Goal: Task Accomplishment & Management: Manage account settings

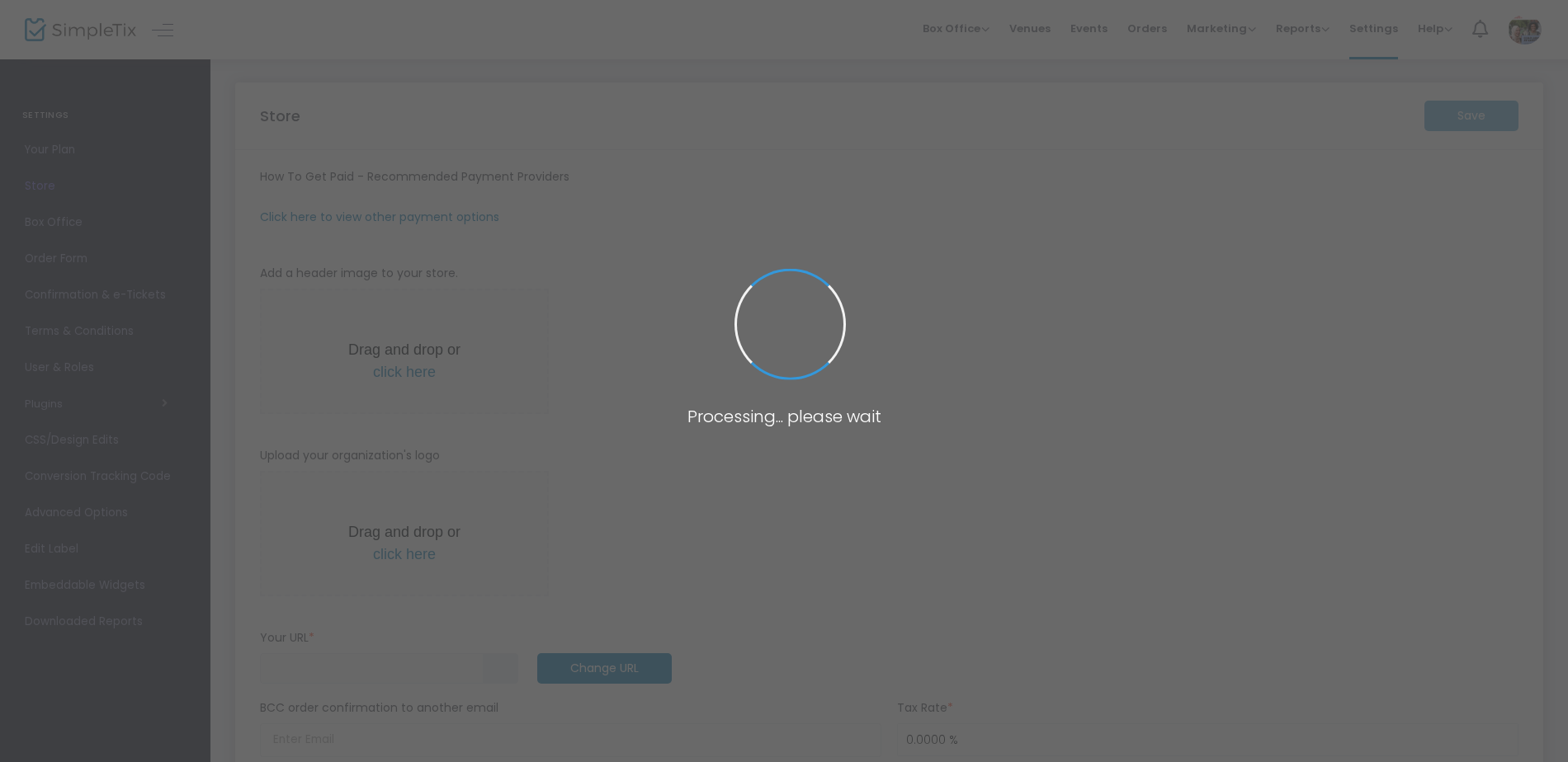
type input "[URL]"
radio input "true"
type input "[PERSON_NAME] Chaplaincy"
type input "0737357143"
type input "[DOMAIN_NAME][URL][PERSON_NAME]"
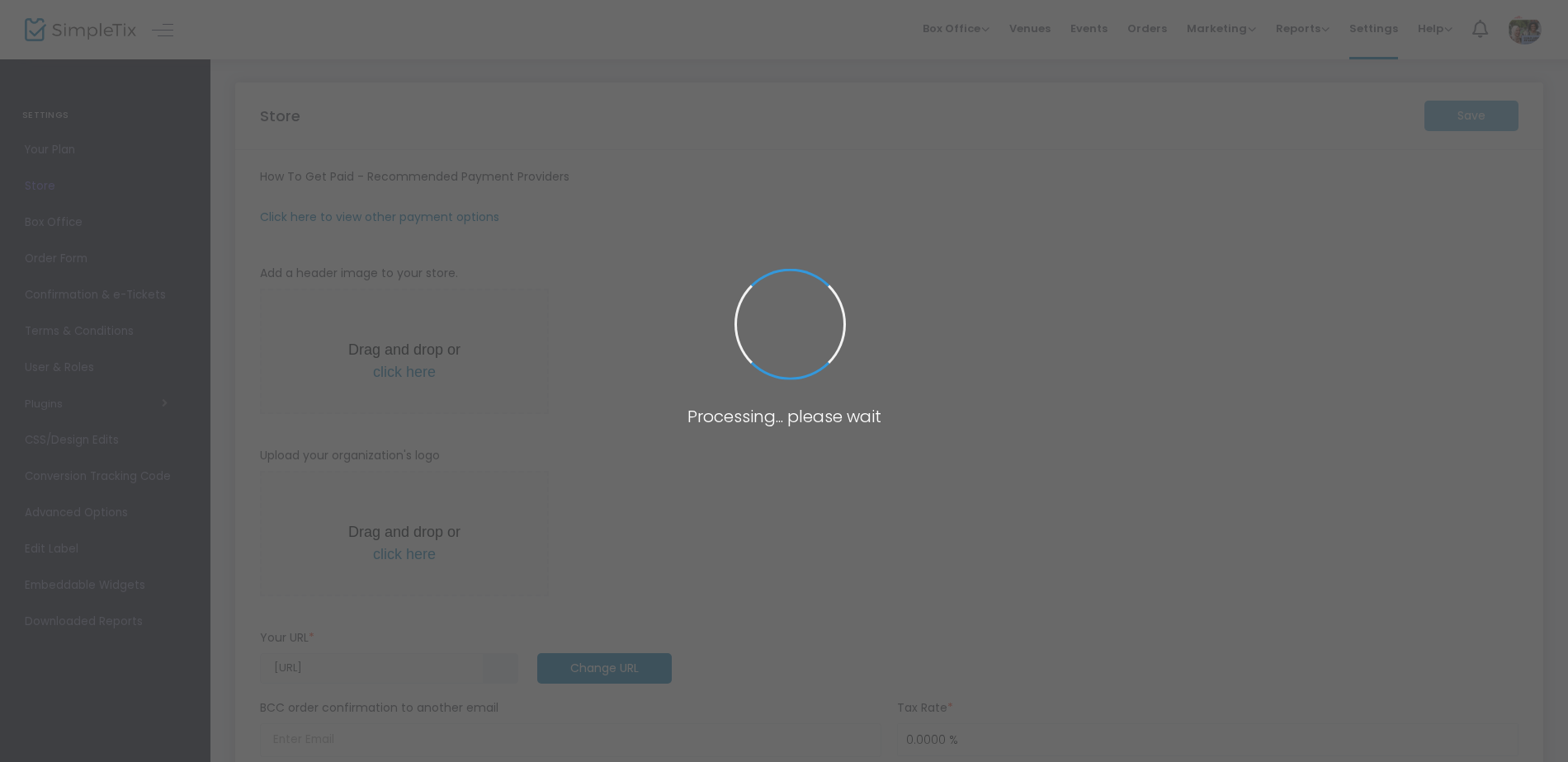
type input "(UTC+10:00) [GEOGRAPHIC_DATA]"
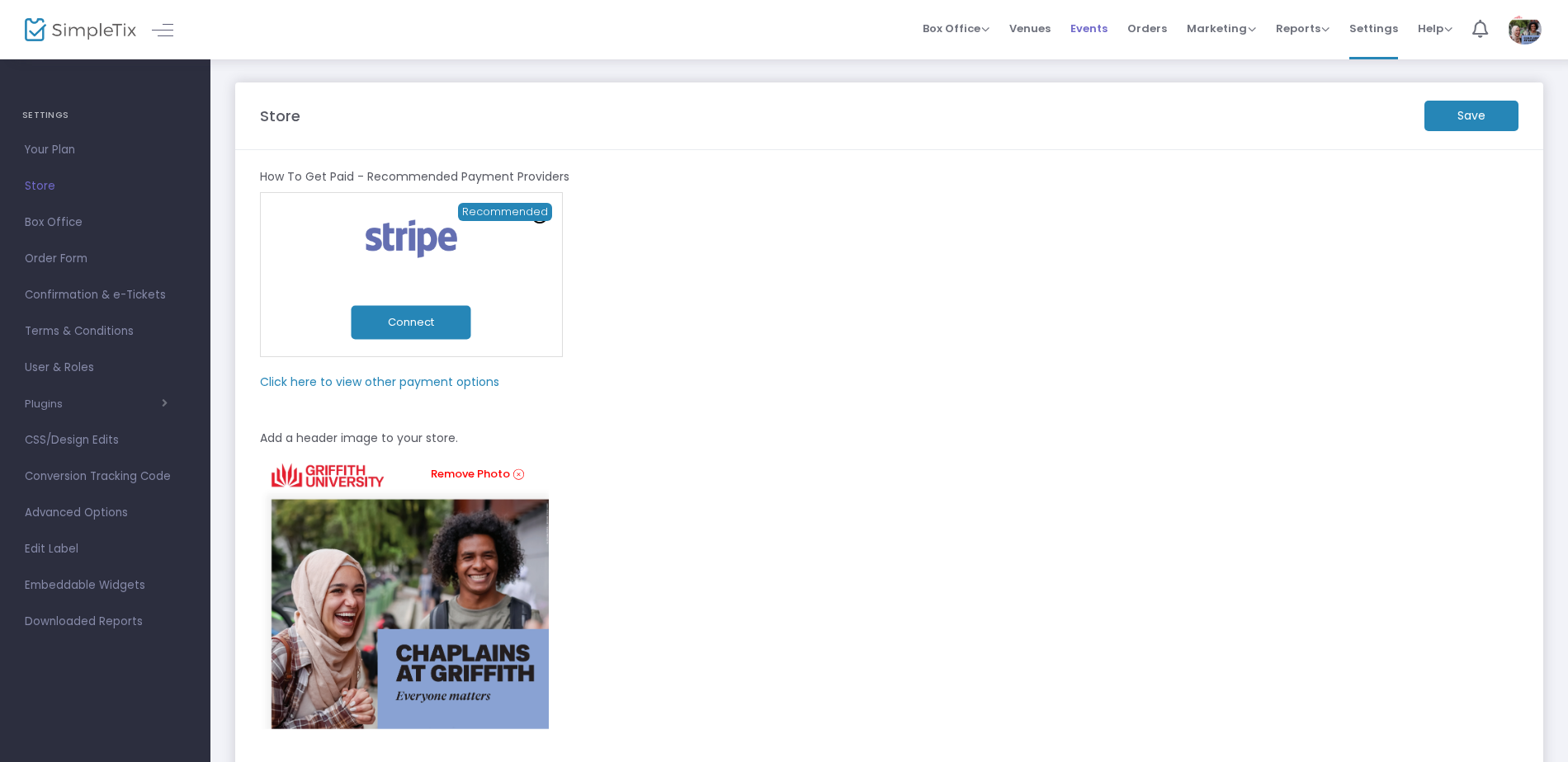
click at [1104, 31] on span "Events" at bounding box center [1089, 28] width 37 height 42
